Goal: Information Seeking & Learning: Find specific fact

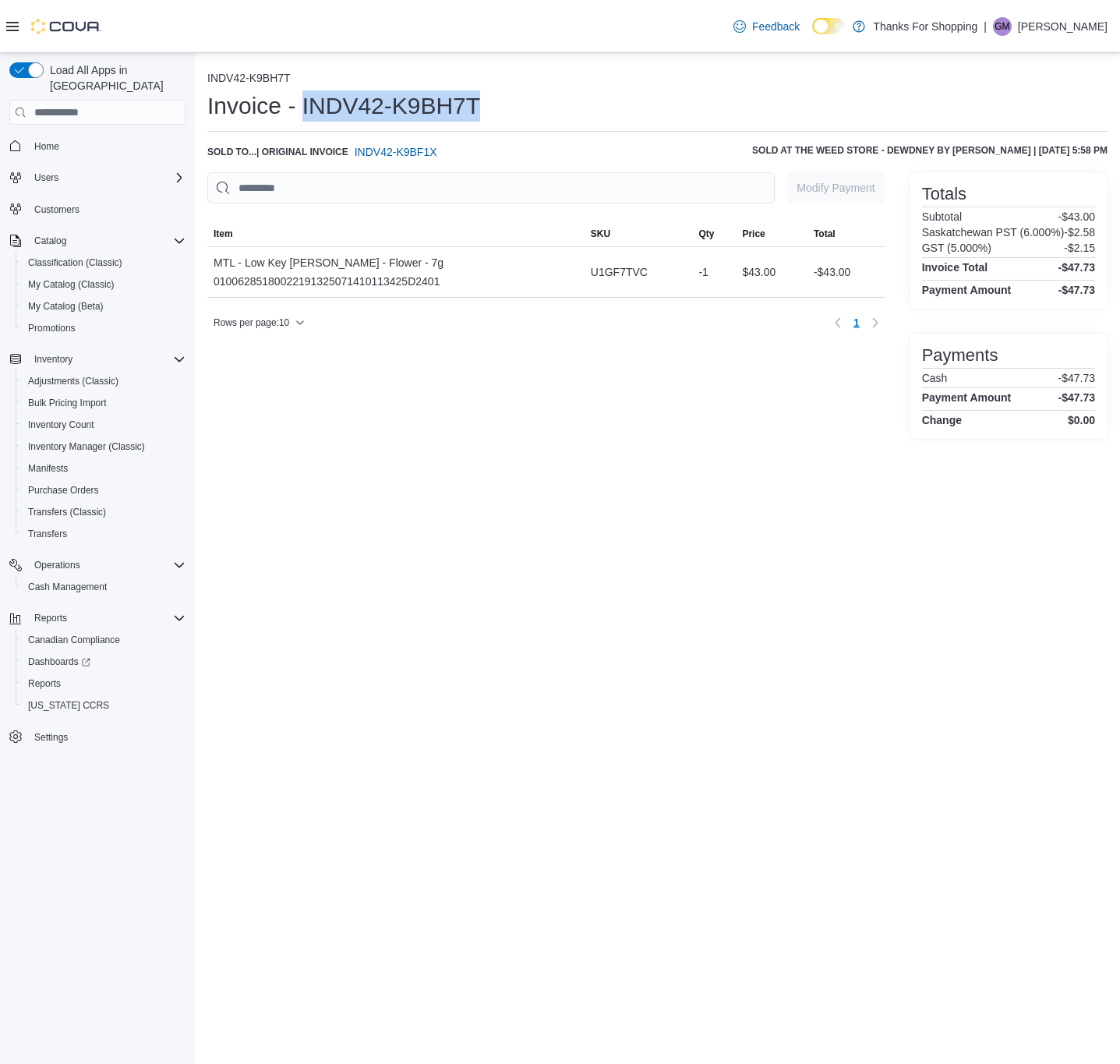
drag, startPoint x: 494, startPoint y: 106, endPoint x: 300, endPoint y: 105, distance: 194.0
click at [300, 105] on div "Invoice - INDV42-K9BH7T" at bounding box center [657, 106] width 900 height 31
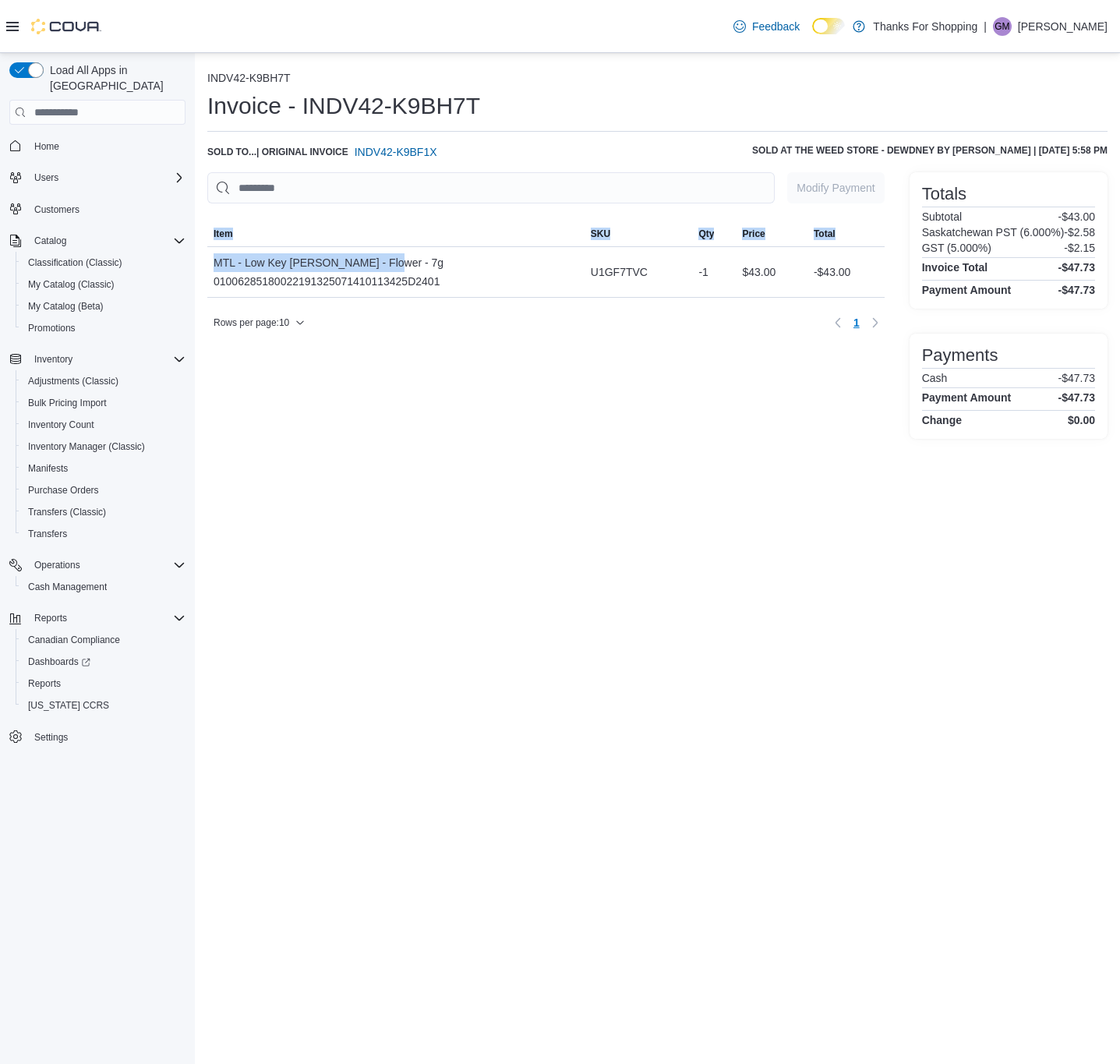
drag, startPoint x: 384, startPoint y: 260, endPoint x: 204, endPoint y: 260, distance: 180.0
click at [204, 260] on div "INDV42-K9BH7T Invoice - INDV42-K9BH7T Sold to ... | Original Invoice INDV42-K9B…" at bounding box center [658, 251] width 925 height 398
copy div "Sorting MemoryTable from EuiInMemoryTable; Page 1 of 1. Item SKU Qty Price Tota…"
click at [360, 276] on div "MTL - Low Key [PERSON_NAME] - Flower - 7g 01006285180022191325071410113425D2401" at bounding box center [328, 272] width 230 height 37
drag, startPoint x: 366, startPoint y: 260, endPoint x: 217, endPoint y: 278, distance: 150.1
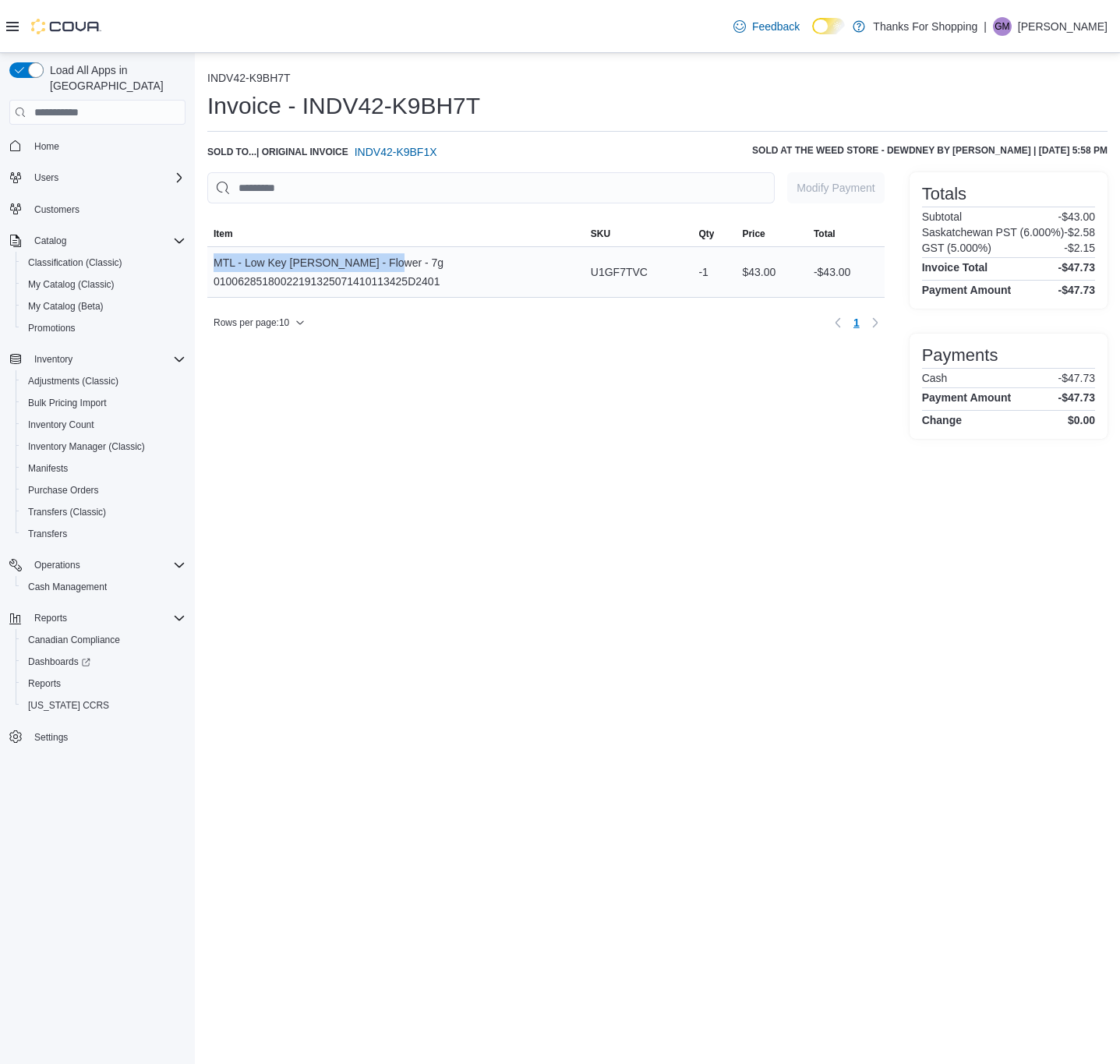
click at [211, 265] on div "MTL - Low Key [PERSON_NAME] - Flower - 7g 01006285180022191325071410113425D2401" at bounding box center [395, 272] width 378 height 50
copy div "MTL - Low Key [PERSON_NAME] - Flower - 7g"
click at [267, 279] on div "MTL - Low Key [PERSON_NAME] - Flower - 7g 01006285180022191325071410113425D2401" at bounding box center [328, 272] width 230 height 37
copy div "01006285180022191325071410113425D2401"
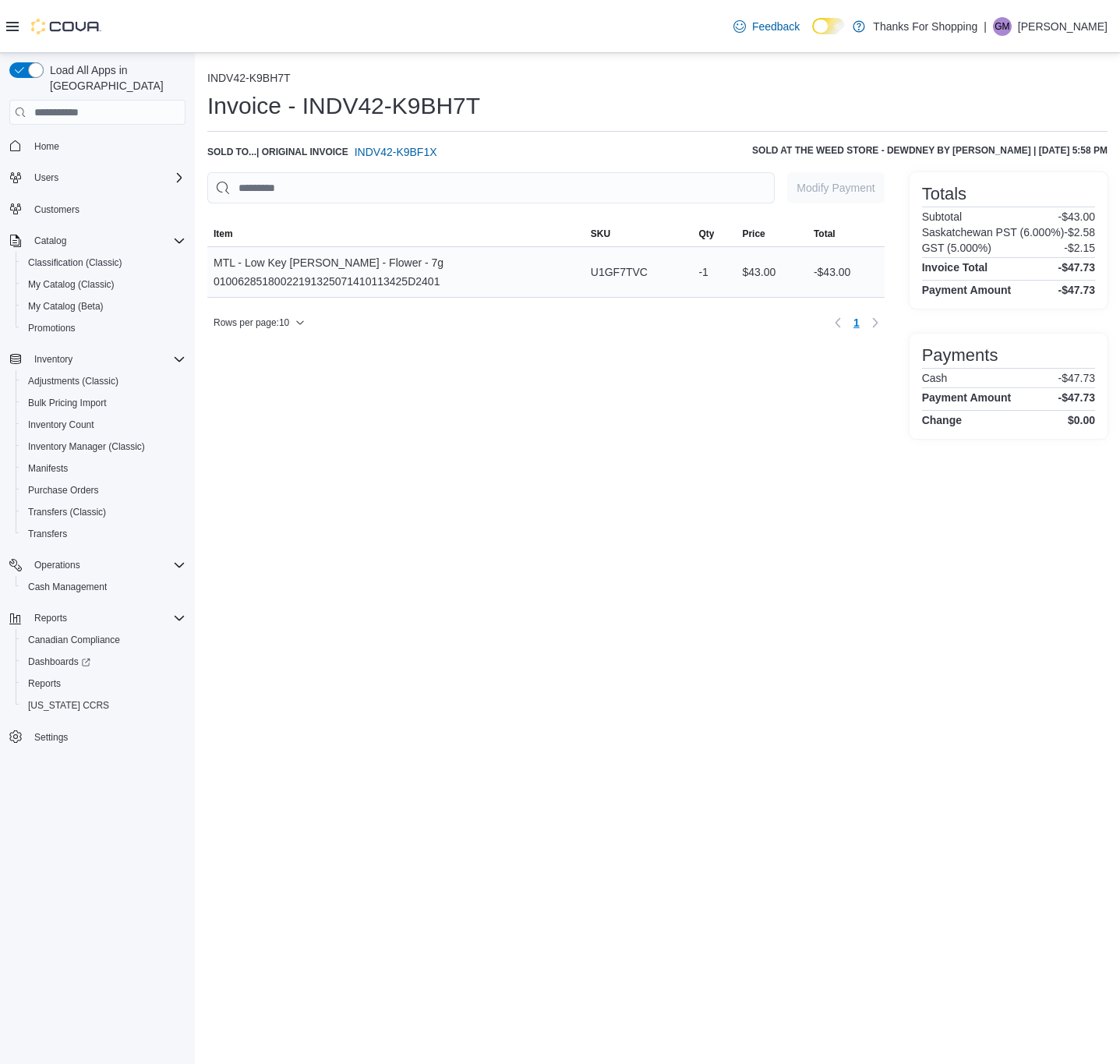
click at [608, 269] on span "U1GF7TVC" at bounding box center [619, 272] width 57 height 19
copy span "U1GF7TVC"
click at [618, 264] on span "U1GF7TVC" at bounding box center [619, 272] width 57 height 19
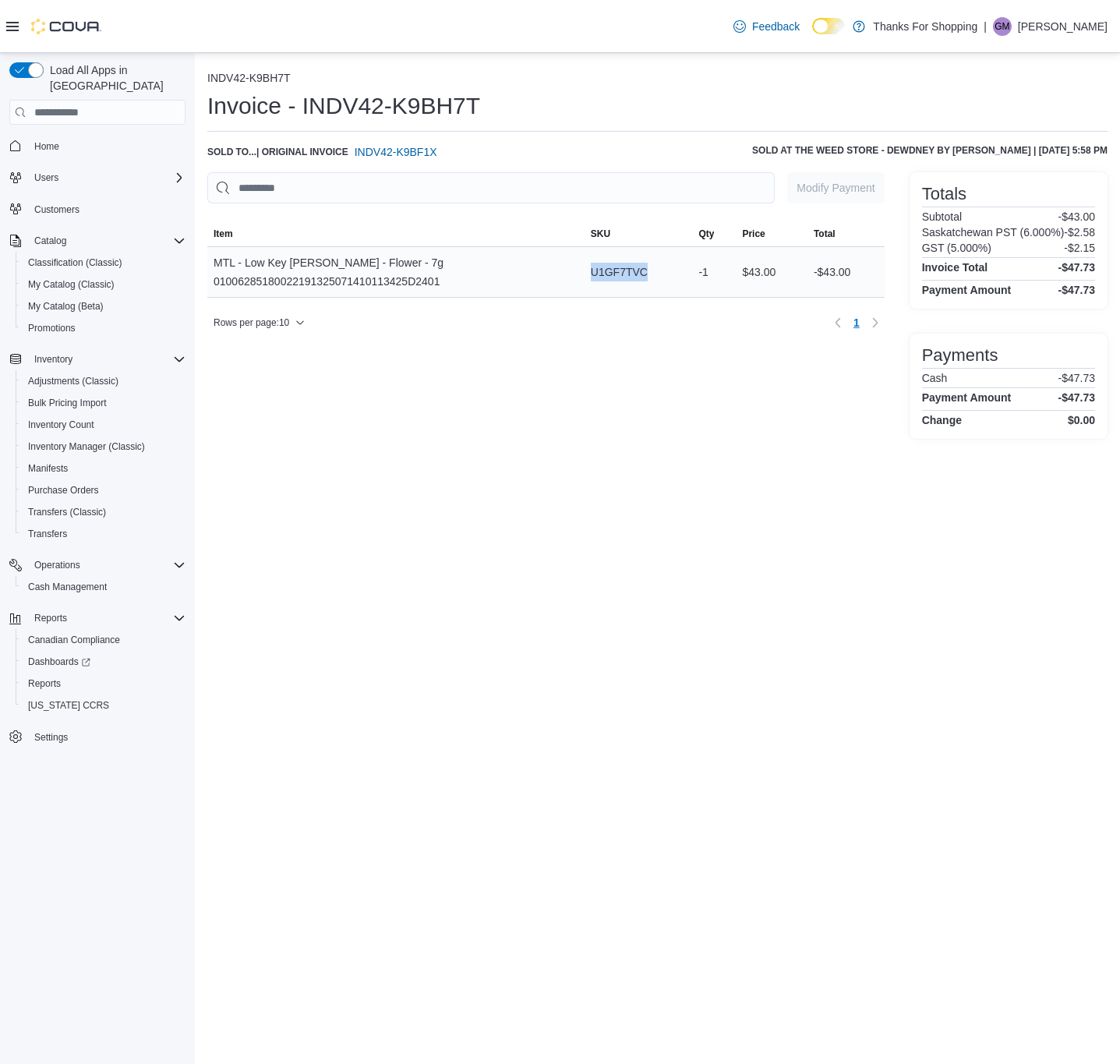
click at [622, 274] on span "U1GF7TVC" at bounding box center [619, 272] width 57 height 19
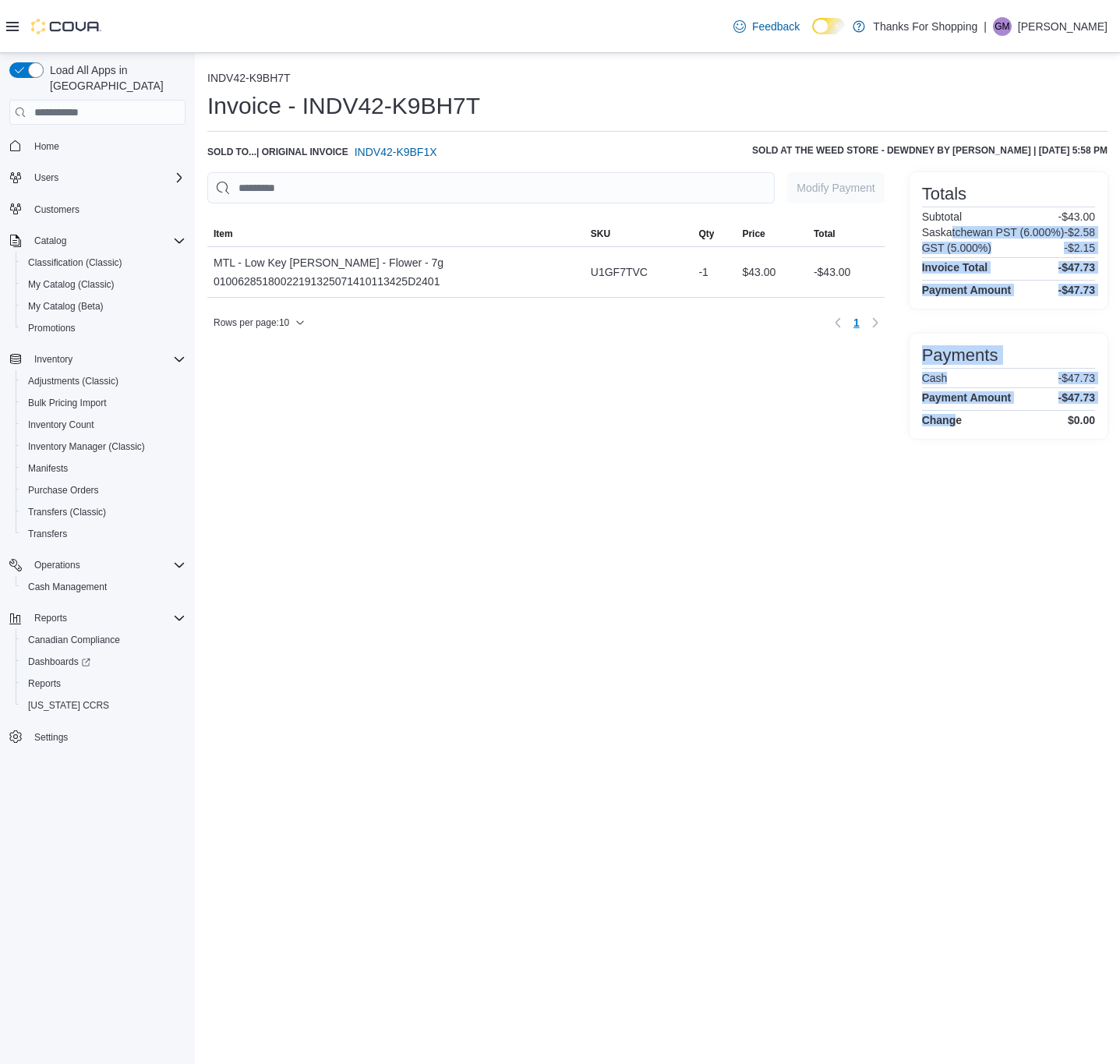
drag, startPoint x: 949, startPoint y: 223, endPoint x: 949, endPoint y: 490, distance: 267.0
click at [960, 496] on div "INDV42-K9BH7T Invoice - INDV42-K9BH7T Sold to ... | Original Invoice INDV42-K9B…" at bounding box center [658, 558] width 925 height 1011
